Goal: Book appointment/travel/reservation

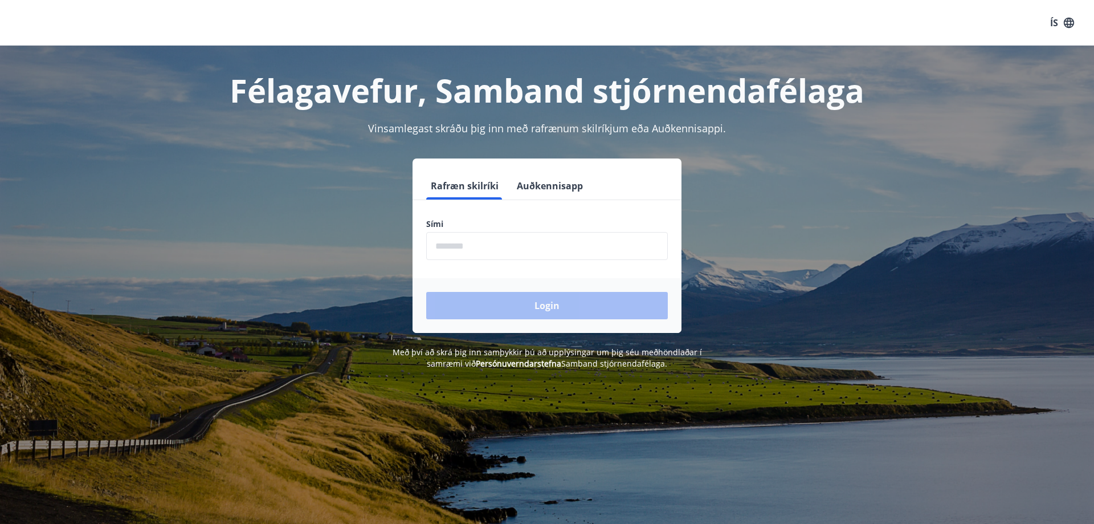
click at [457, 243] on input "phone" at bounding box center [547, 246] width 242 height 28
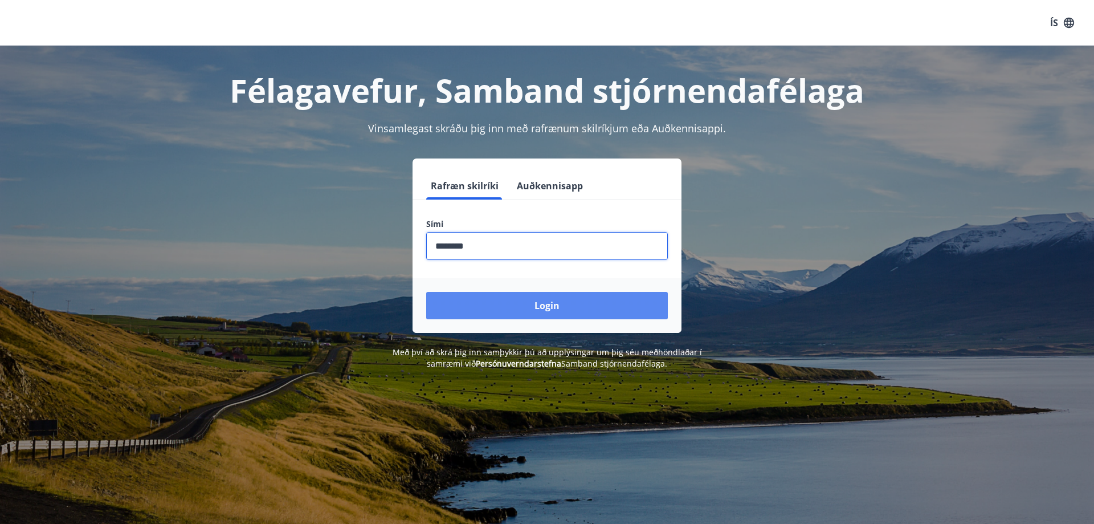
type input "********"
click at [515, 306] on button "Login" at bounding box center [547, 305] width 242 height 27
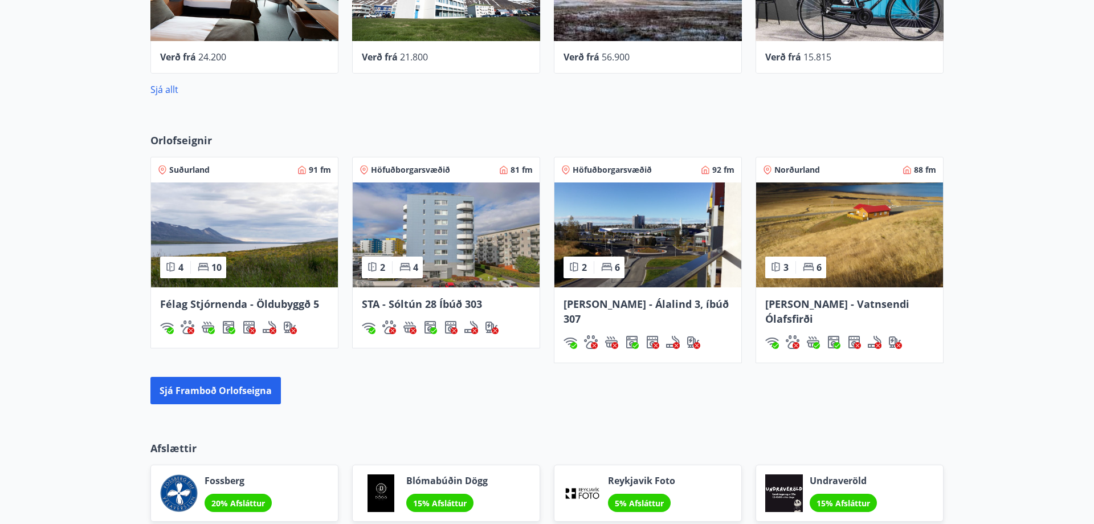
scroll to position [697, 0]
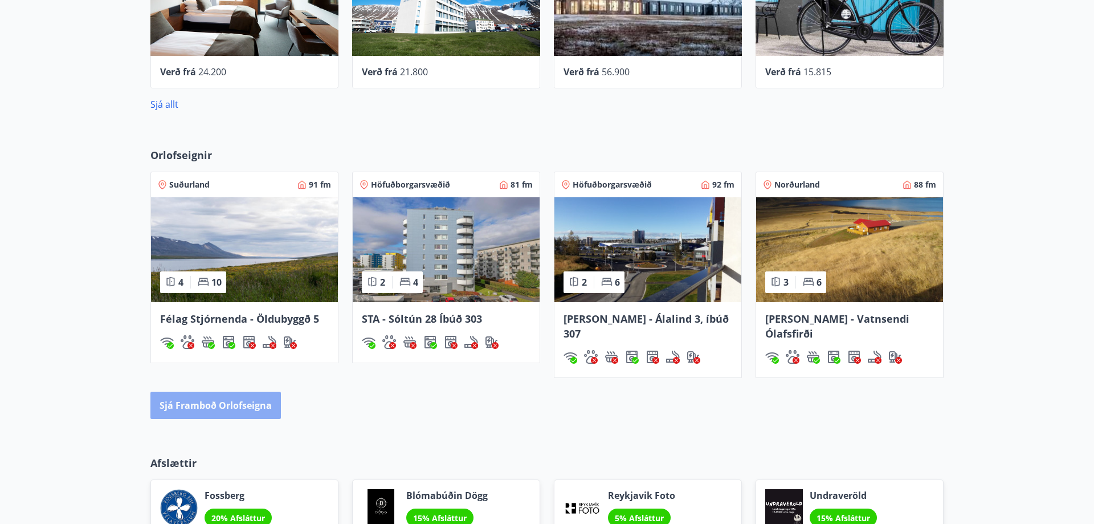
click at [225, 394] on button "Sjá framboð orlofseigna" at bounding box center [215, 405] width 131 height 27
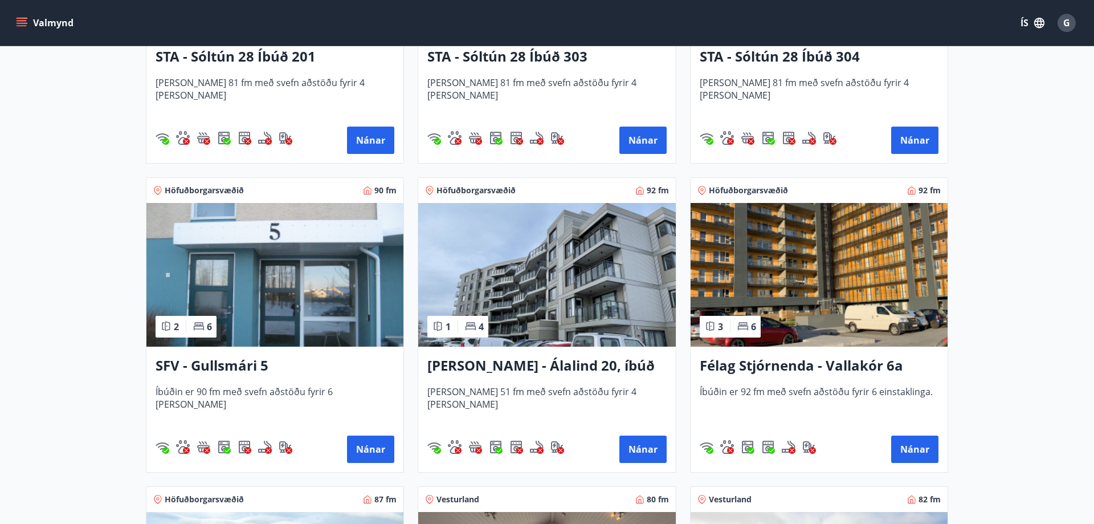
scroll to position [1337, 0]
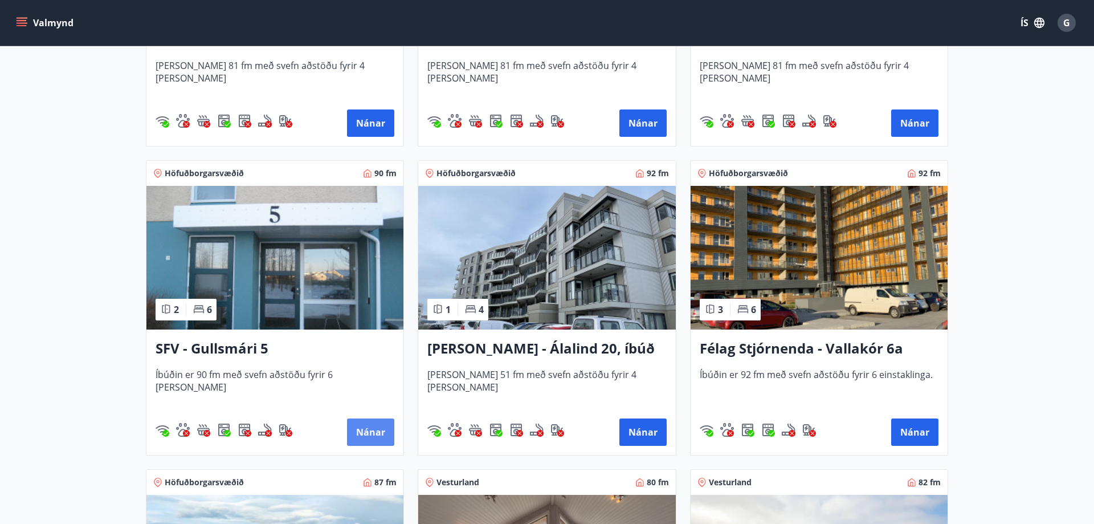
click at [368, 434] on button "Nánar" at bounding box center [370, 431] width 47 height 27
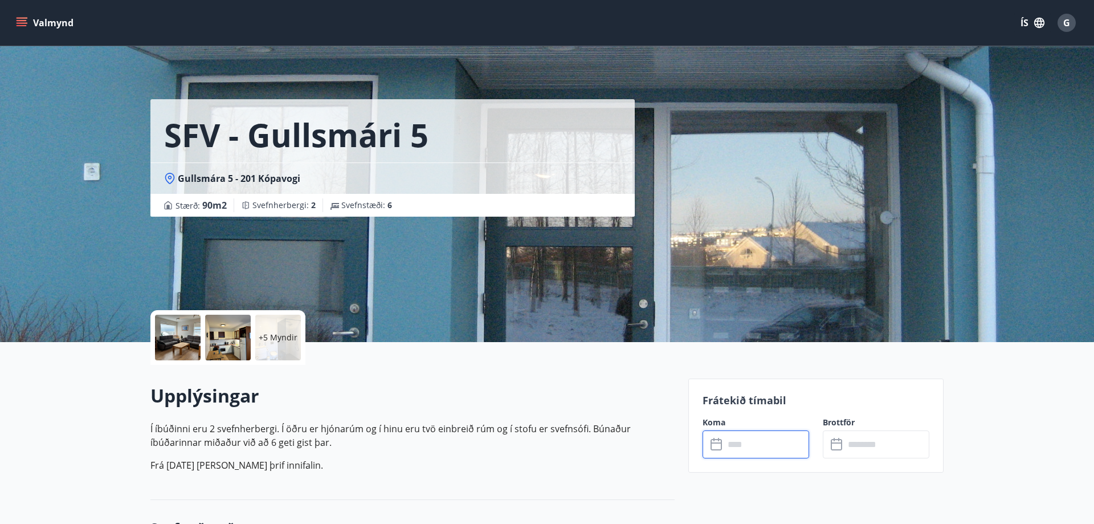
click at [748, 451] on input "text" at bounding box center [766, 444] width 85 height 28
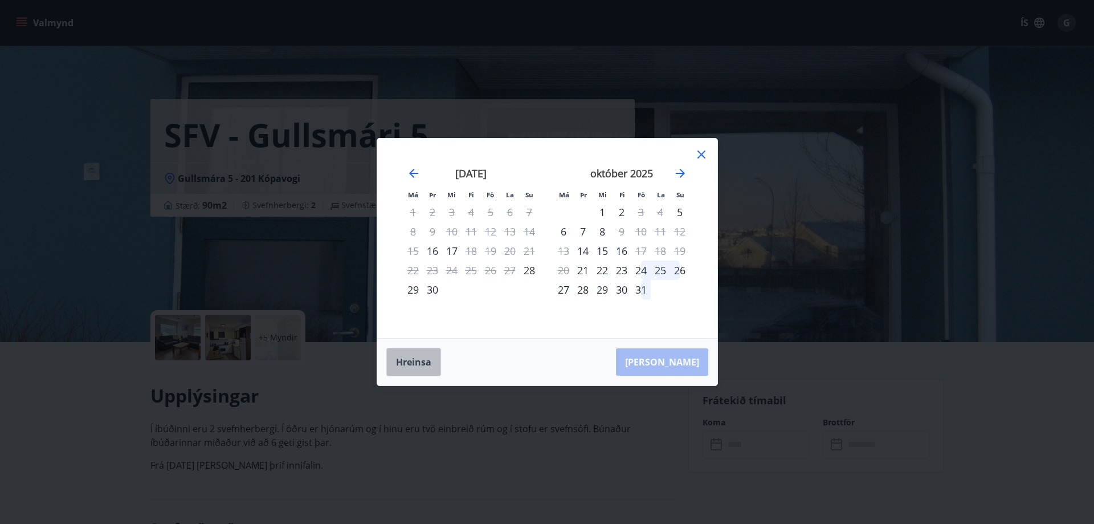
click at [422, 357] on button "Hreinsa" at bounding box center [413, 362] width 55 height 29
click at [704, 153] on icon at bounding box center [702, 155] width 14 height 14
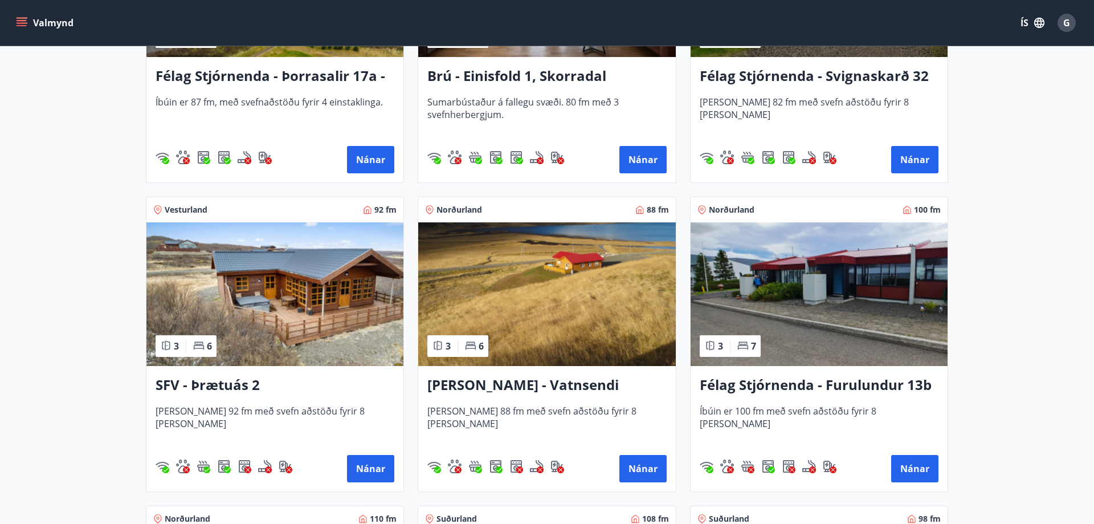
scroll to position [1977, 0]
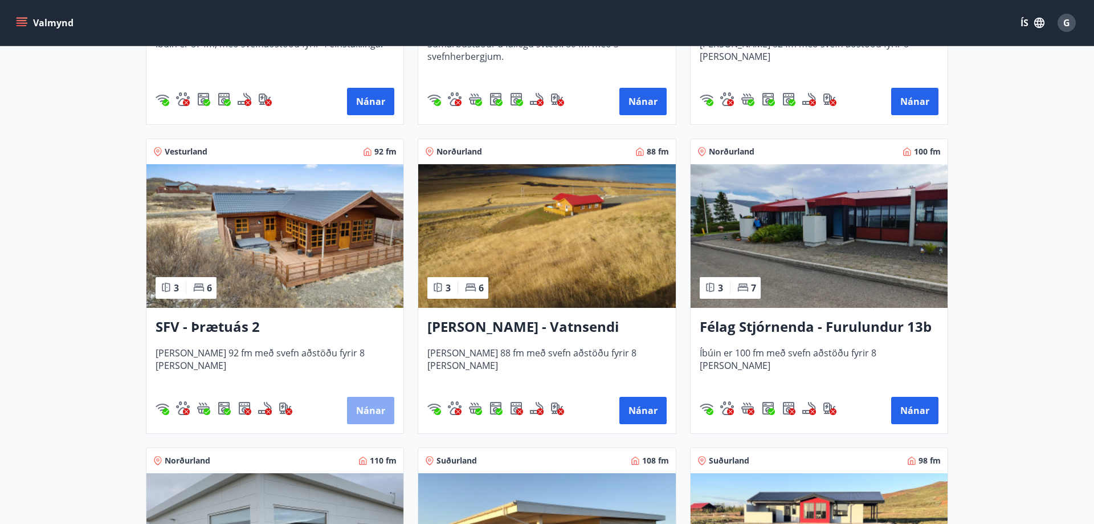
click at [372, 407] on button "Nánar" at bounding box center [370, 410] width 47 height 27
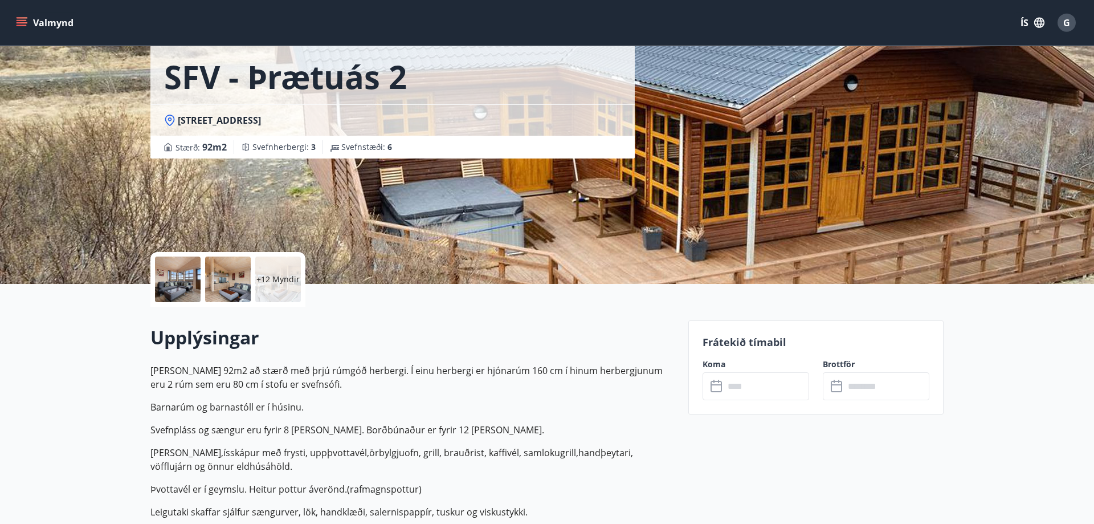
scroll to position [116, 0]
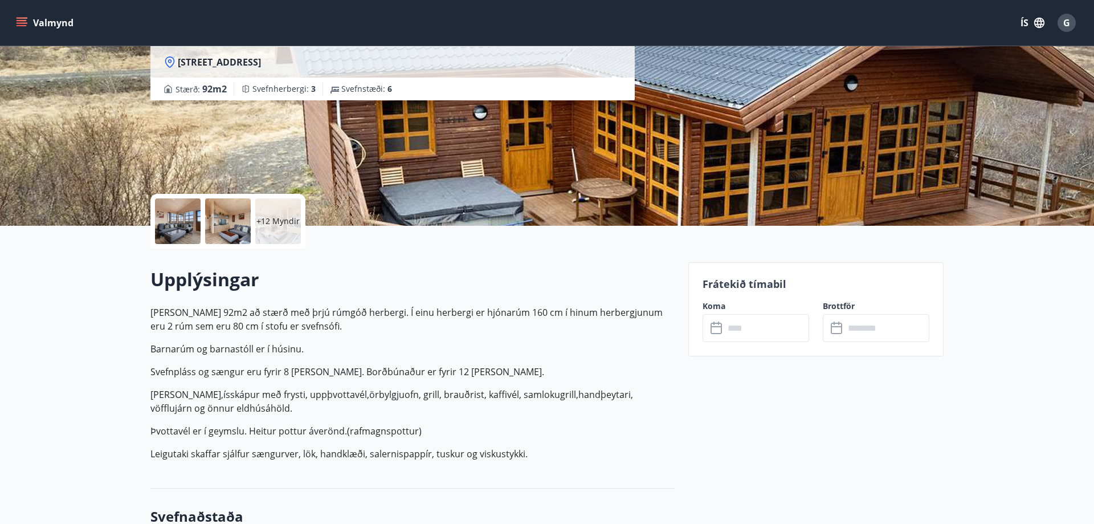
click at [735, 329] on input "text" at bounding box center [766, 328] width 85 height 28
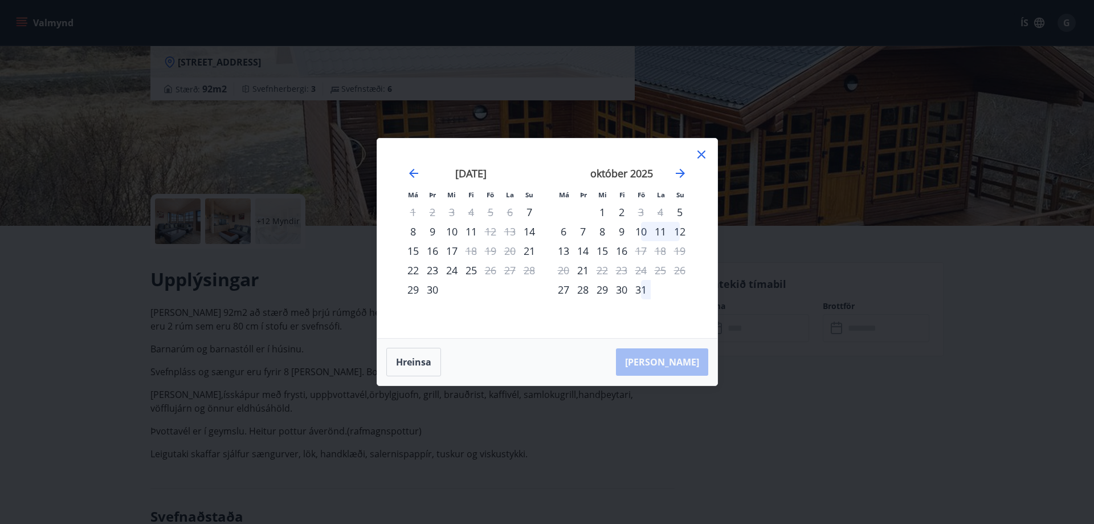
click at [686, 363] on div "Hreinsa Taka Frá" at bounding box center [547, 362] width 340 height 47
click at [605, 250] on div "15" at bounding box center [602, 250] width 19 height 19
click at [642, 251] on div "17" at bounding box center [641, 250] width 19 height 19
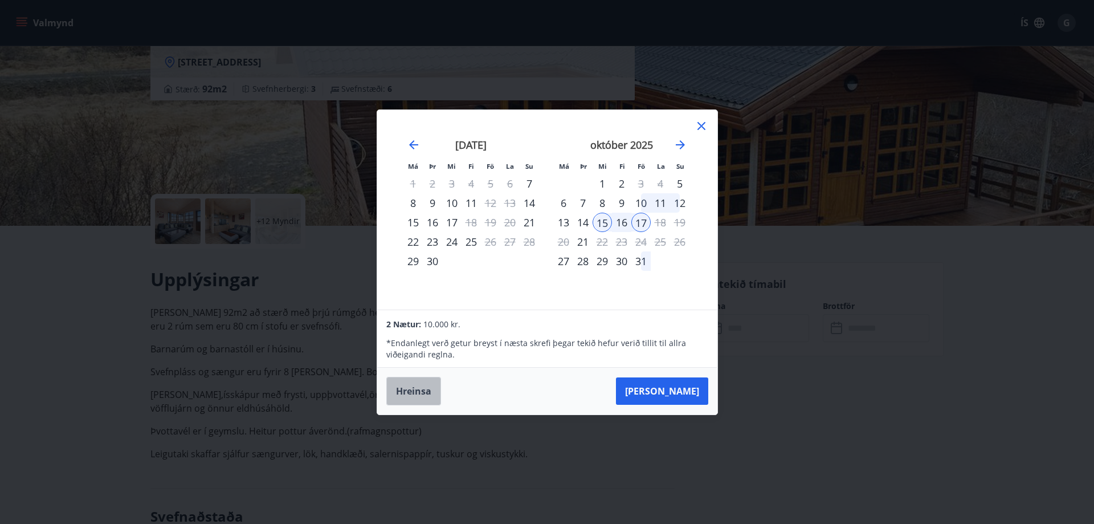
click at [413, 393] on button "Hreinsa" at bounding box center [413, 391] width 55 height 29
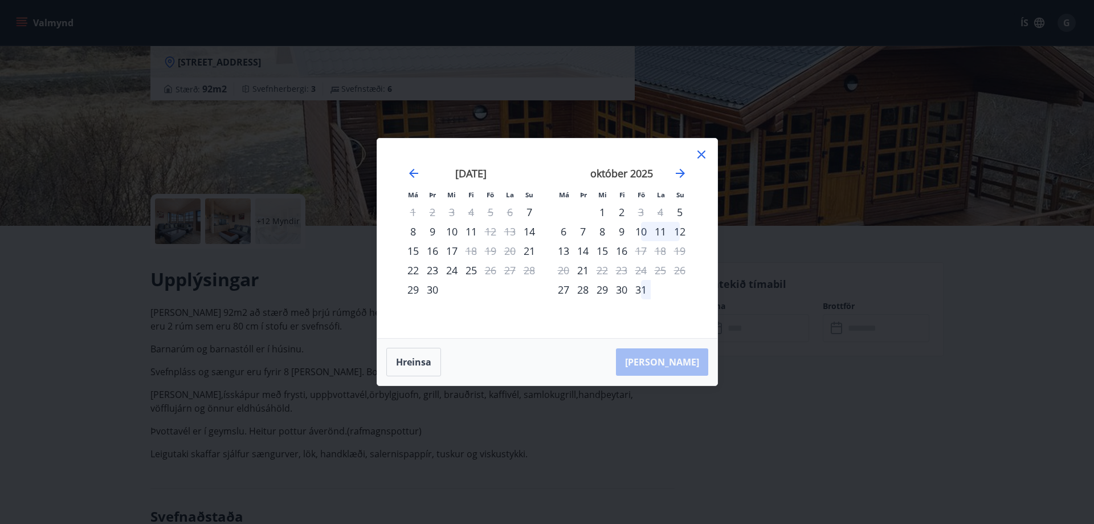
click at [701, 153] on icon at bounding box center [702, 155] width 14 height 14
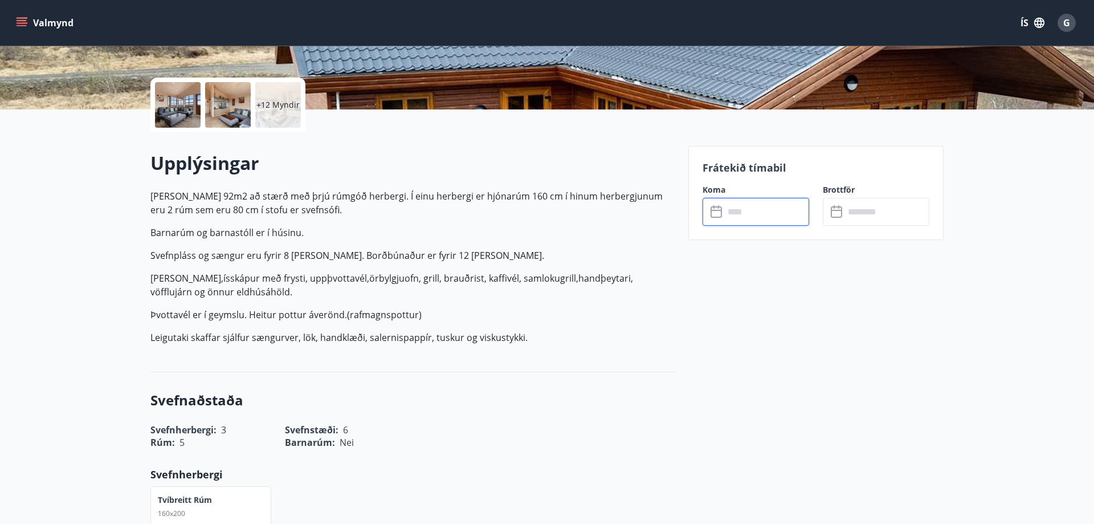
scroll to position [0, 0]
